Goal: Browse casually: Explore the website without a specific task or goal

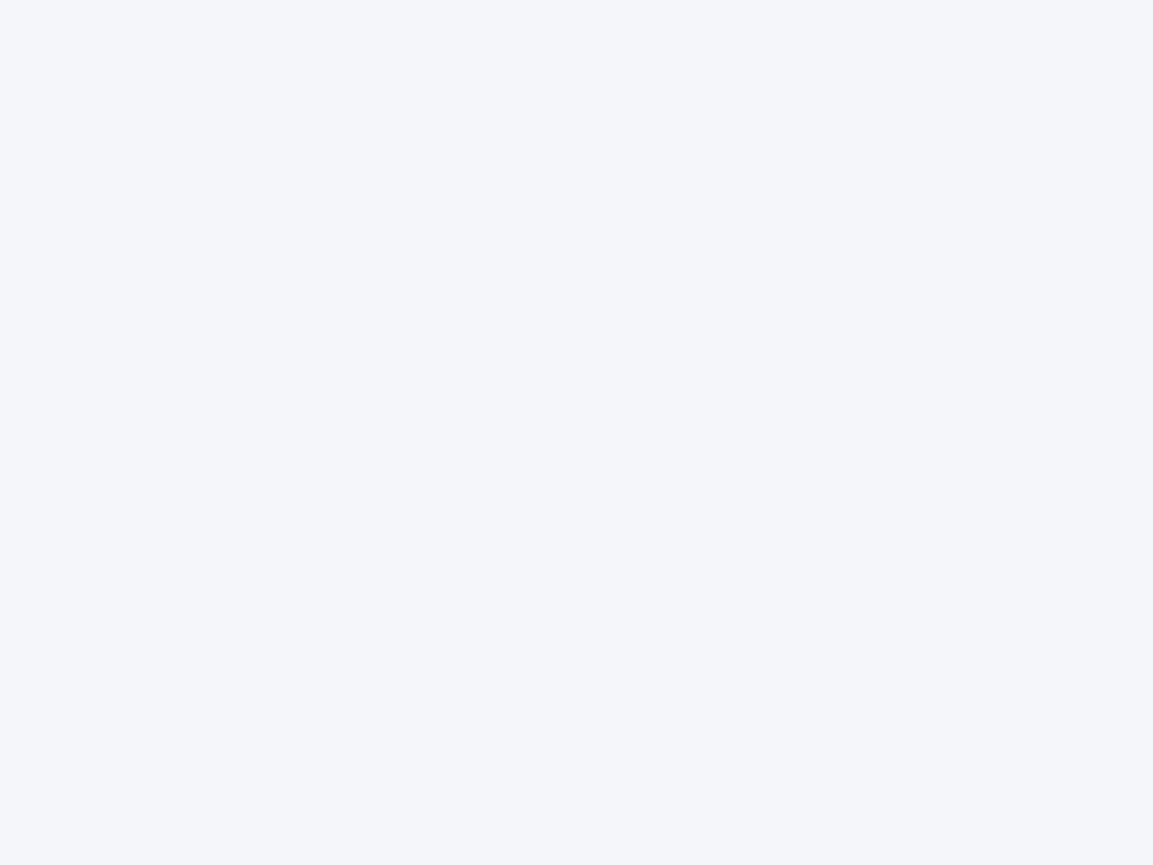
click at [576, 432] on div at bounding box center [576, 432] width 1153 height 865
